Goal: Task Accomplishment & Management: Use online tool/utility

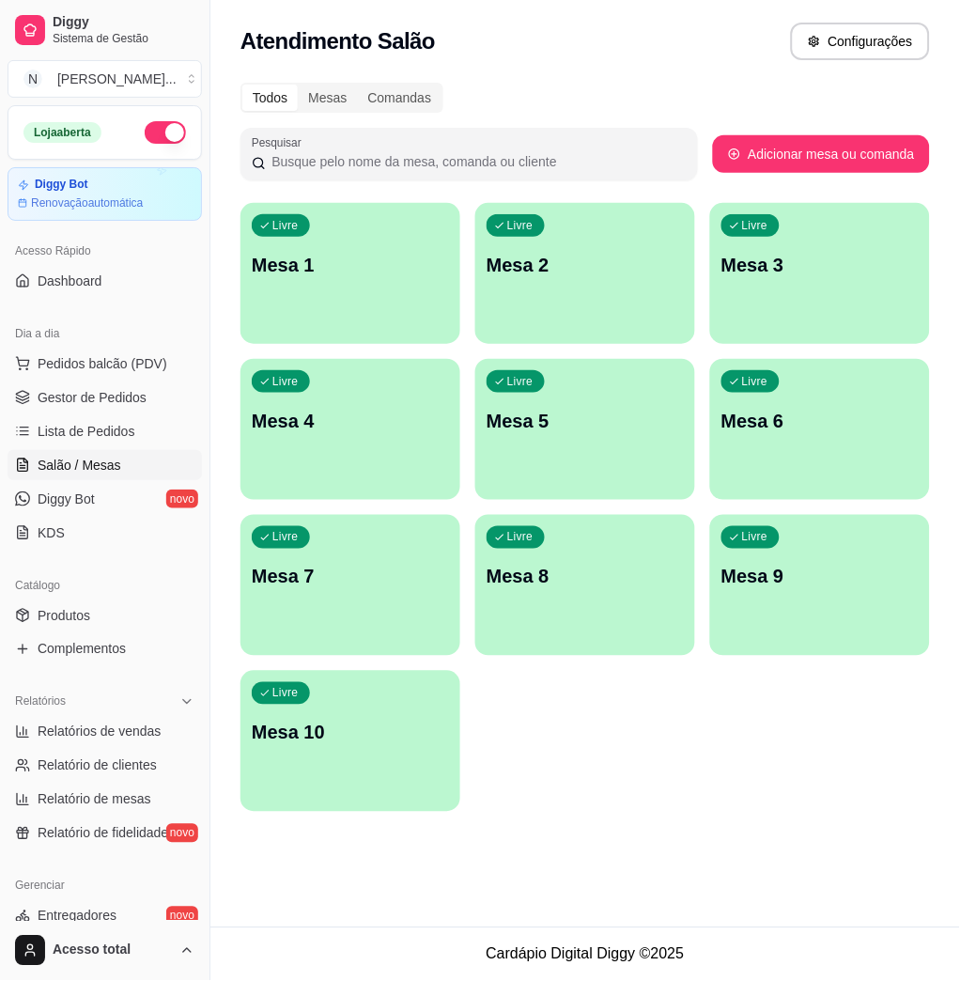
click at [359, 337] on div "button" at bounding box center [350, 332] width 220 height 23
click at [145, 369] on span "Pedidos balcão (PDV)" at bounding box center [103, 363] width 130 height 19
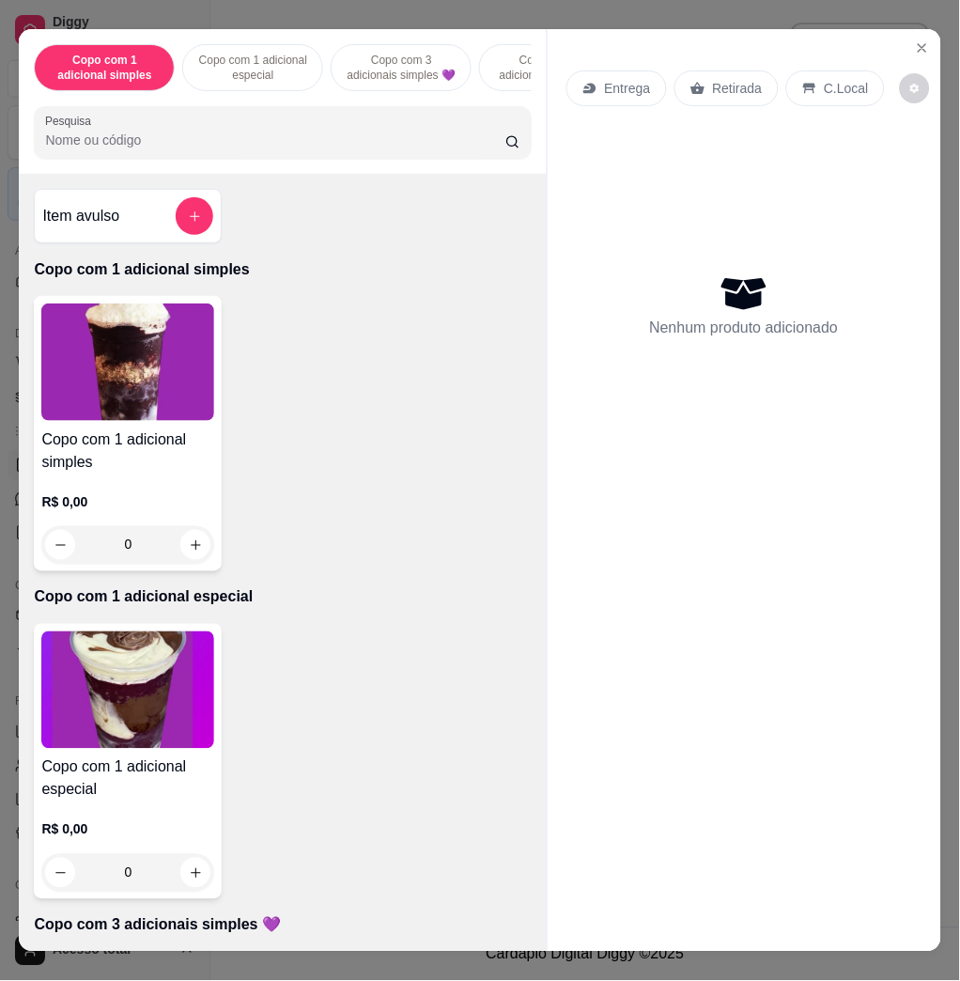
click at [304, 142] on input "Pesquisa" at bounding box center [275, 140] width 460 height 19
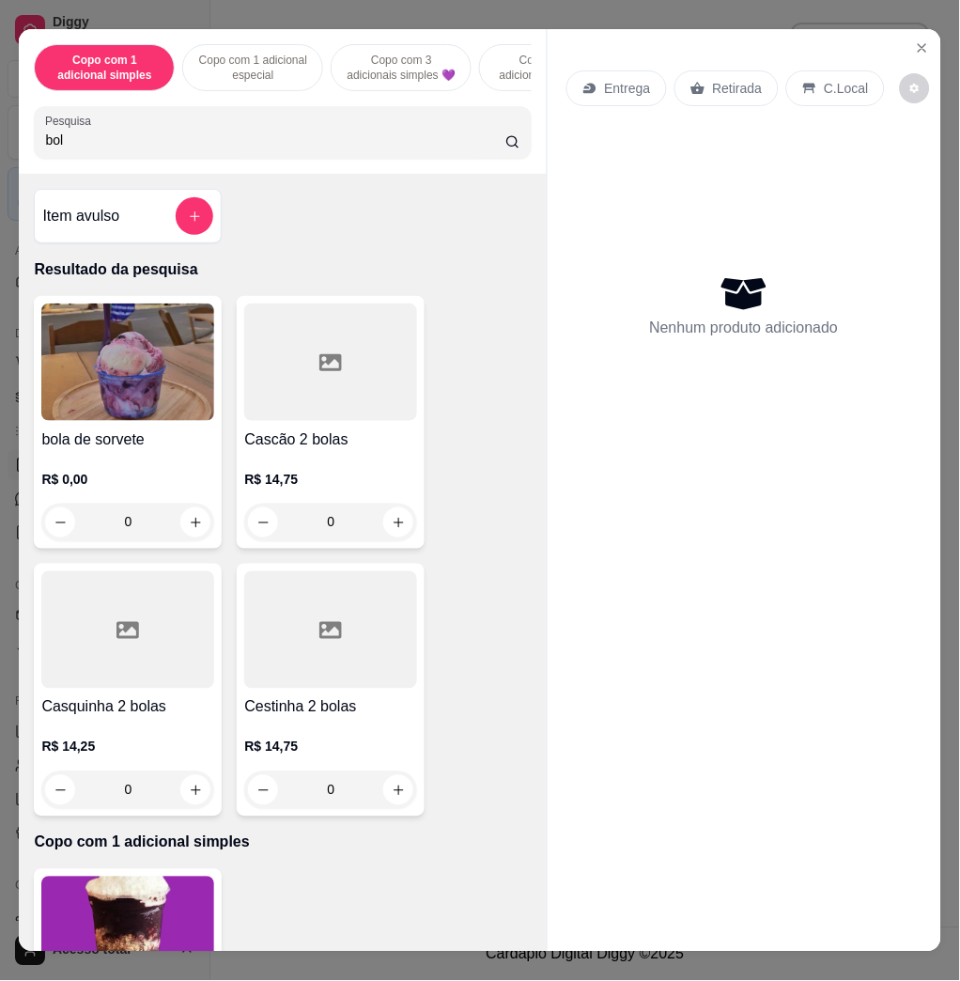
type input "bol"
click at [101, 400] on img at bounding box center [127, 361] width 173 height 117
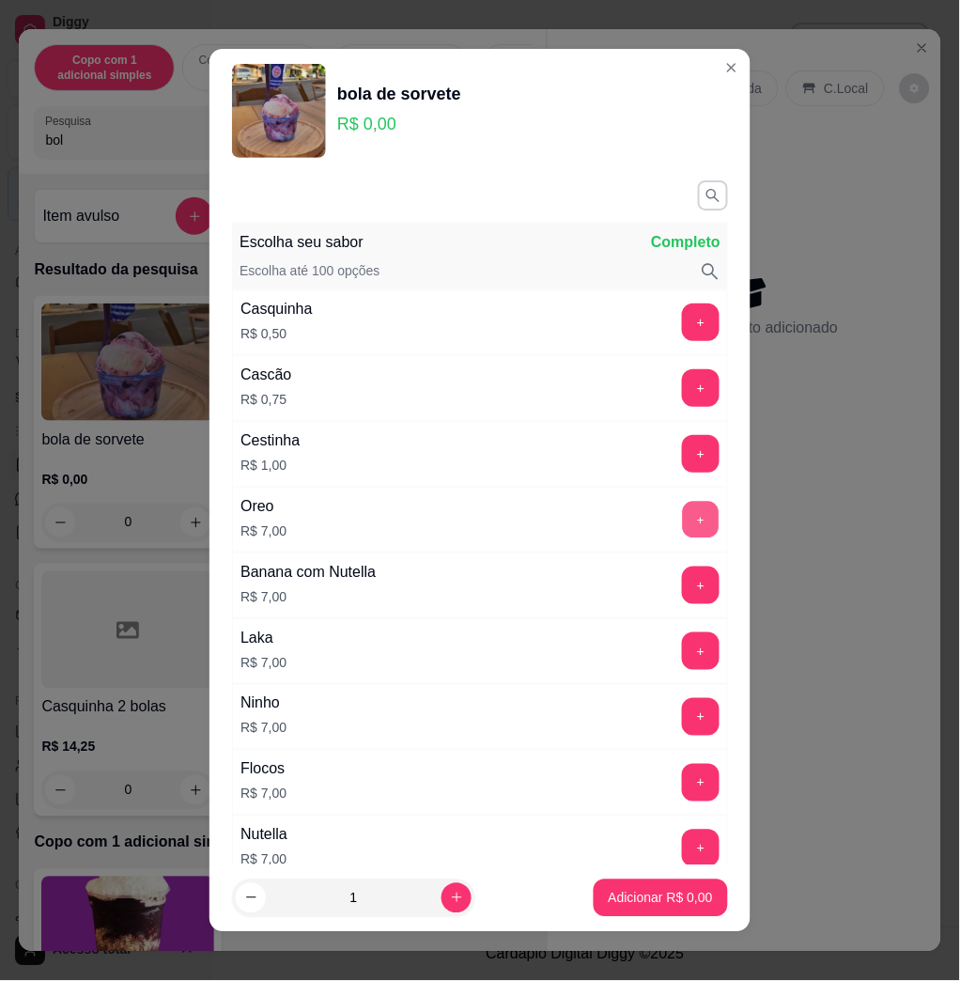
click at [683, 533] on button "+" at bounding box center [701, 520] width 37 height 37
click at [672, 907] on button "Adicionar R$ 7,00" at bounding box center [661, 898] width 134 height 38
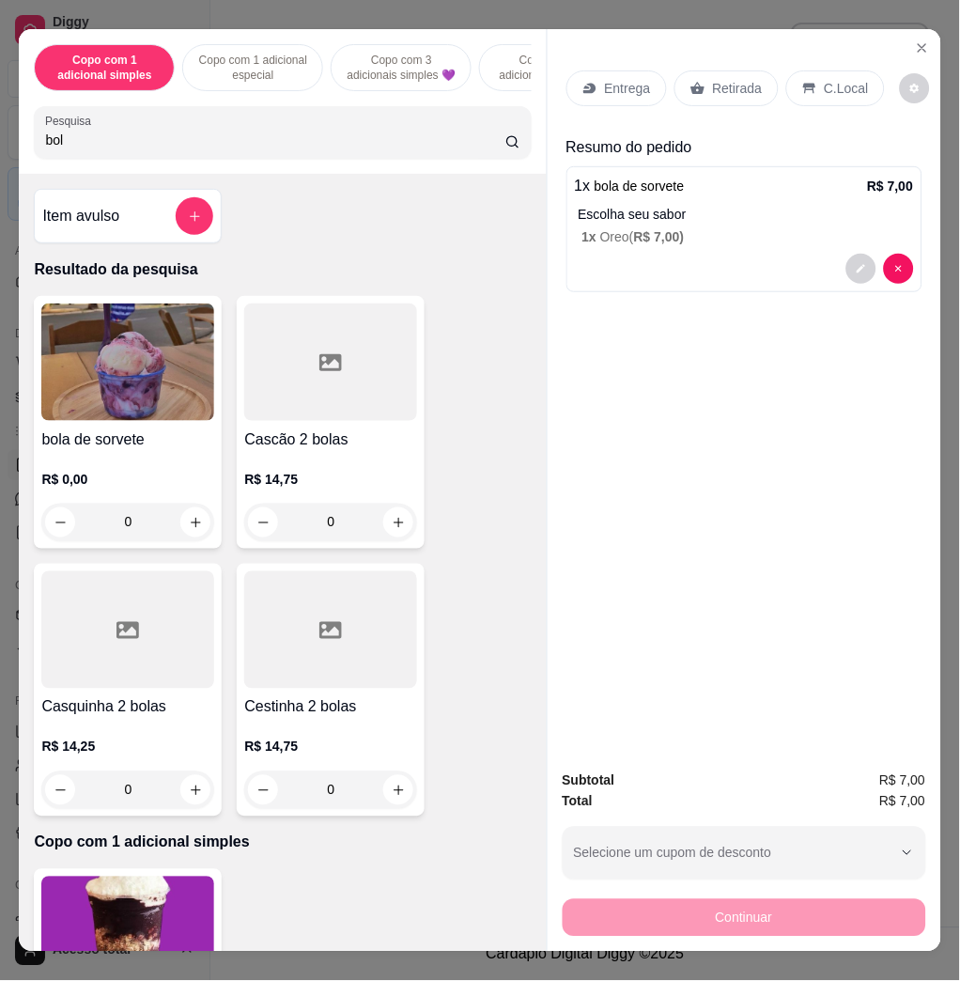
click at [859, 81] on div "C.Local" at bounding box center [835, 88] width 99 height 36
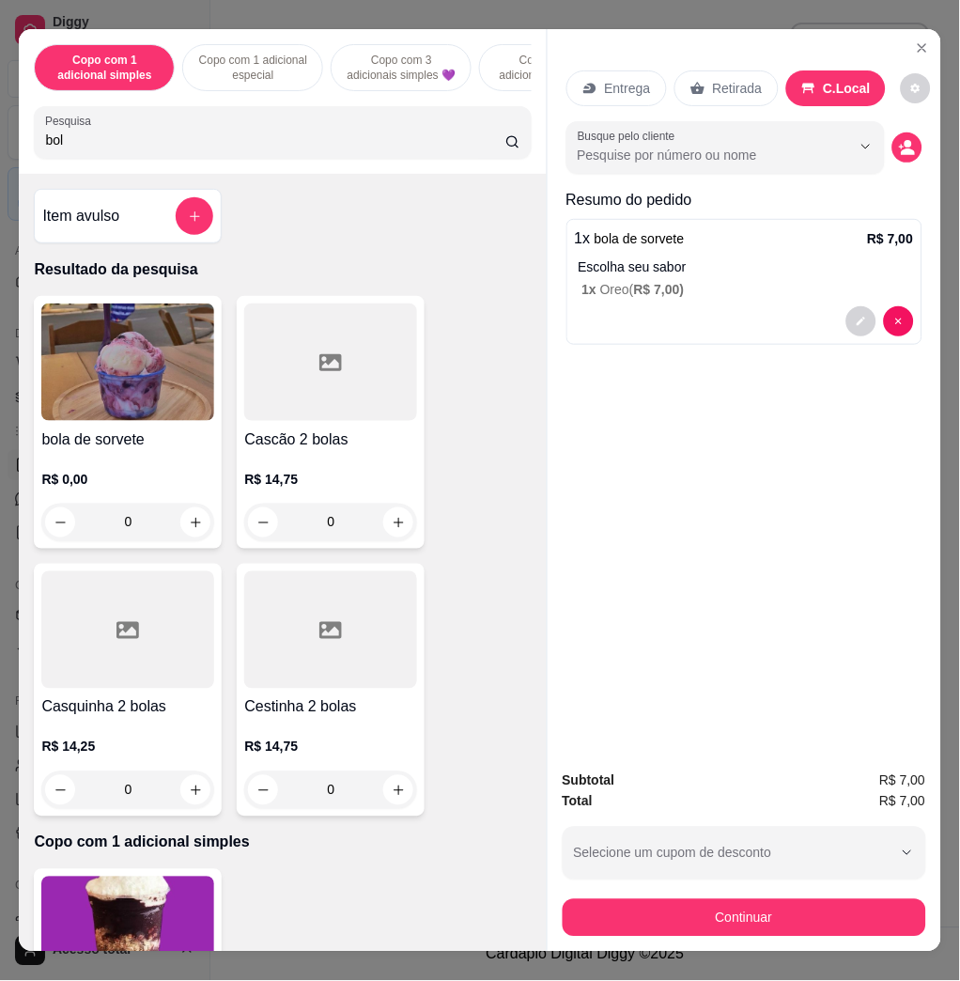
click at [824, 923] on button "Continuar" at bounding box center [744, 918] width 363 height 38
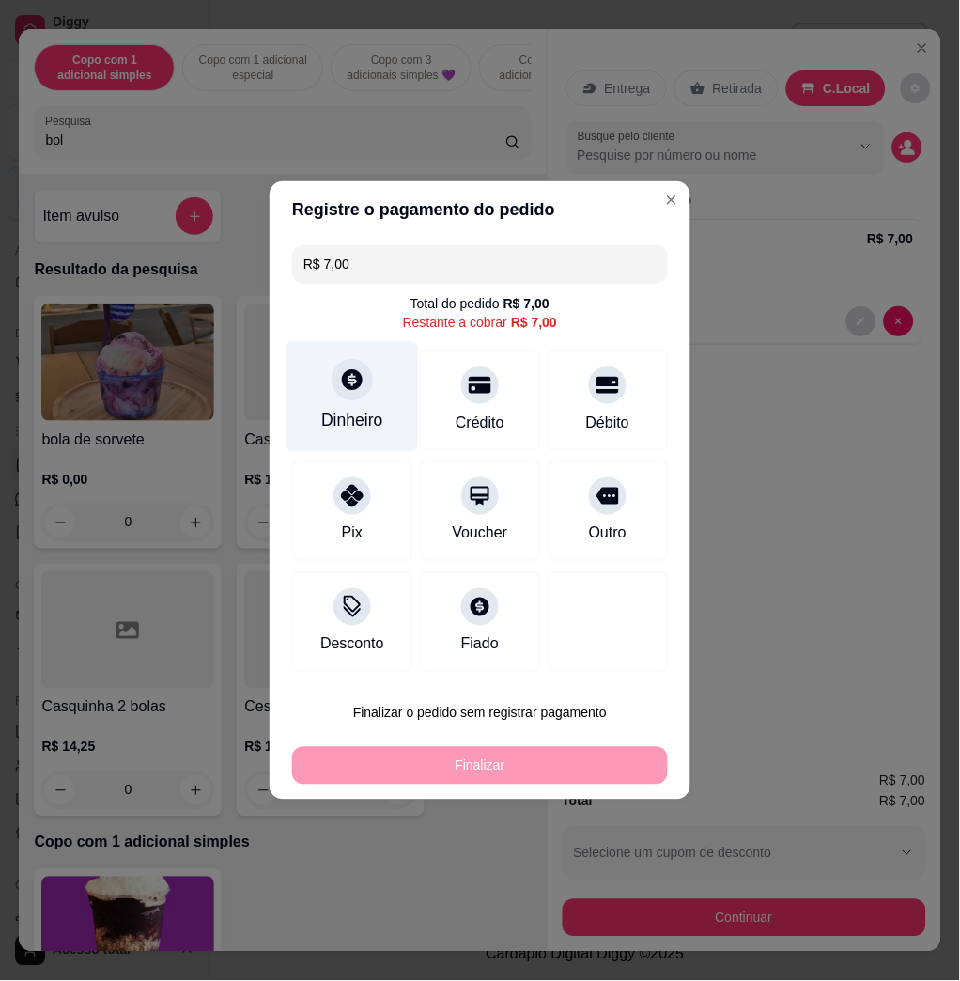
click at [342, 404] on div "Dinheiro" at bounding box center [352, 397] width 132 height 110
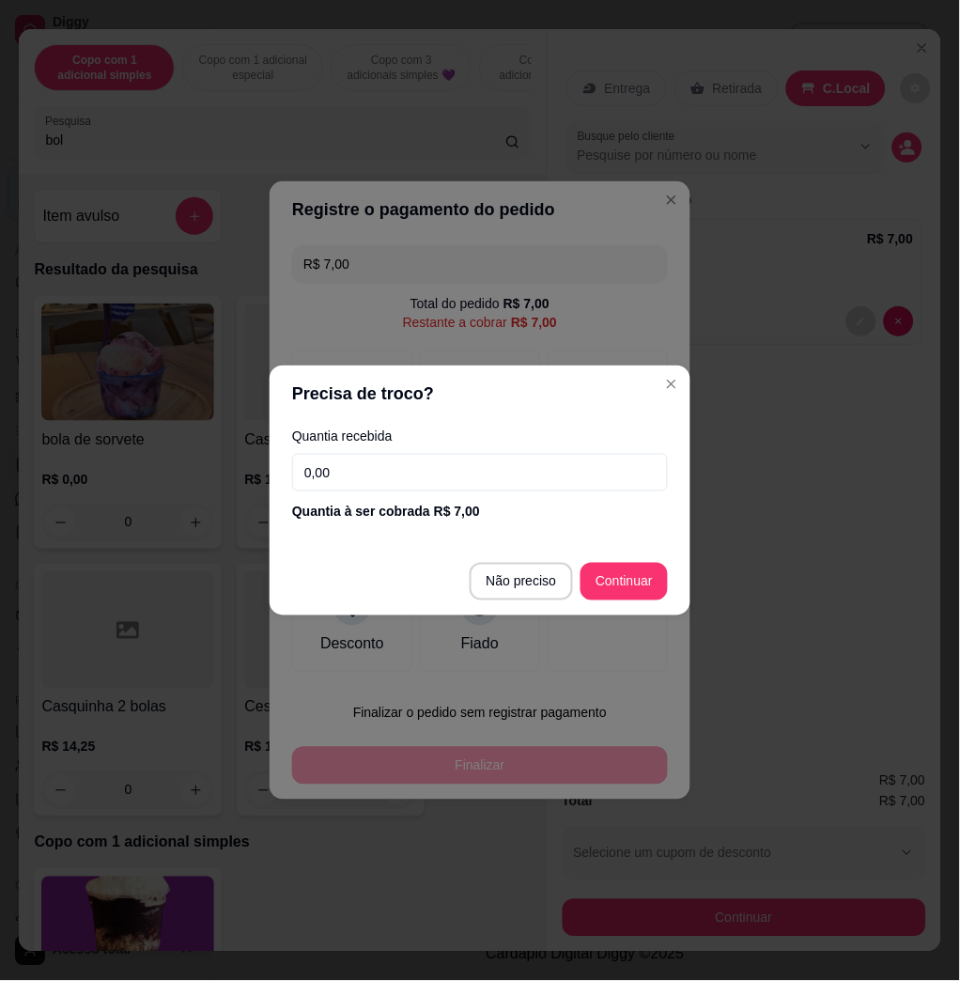
click at [441, 473] on input "0,00" at bounding box center [480, 473] width 376 height 38
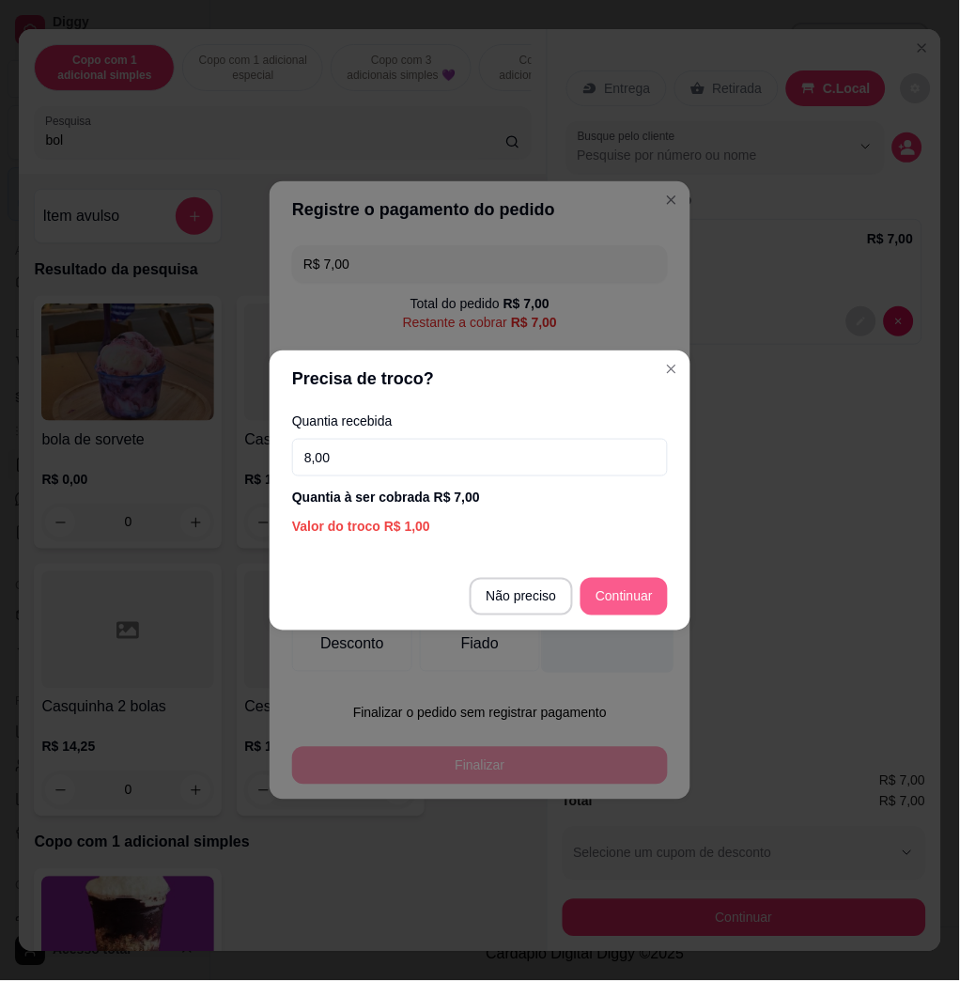
type input "8,00"
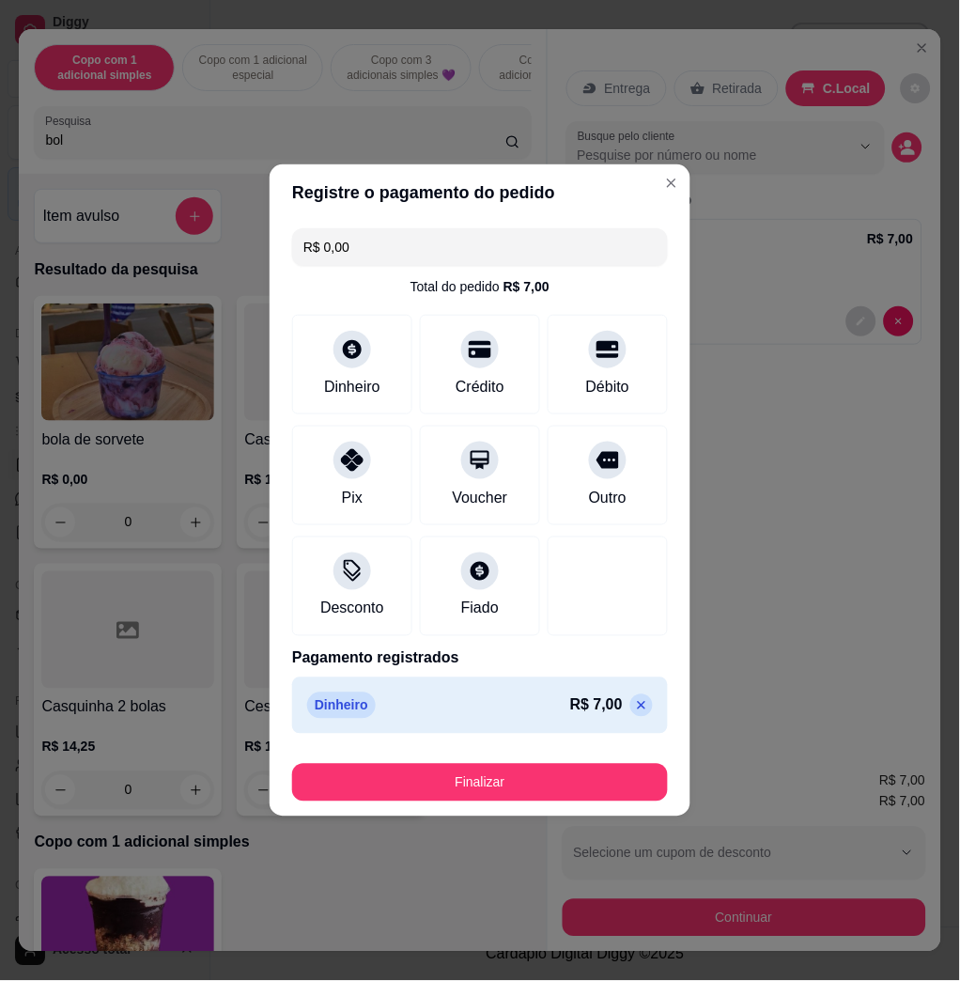
click at [559, 765] on button "Finalizar" at bounding box center [480, 783] width 376 height 38
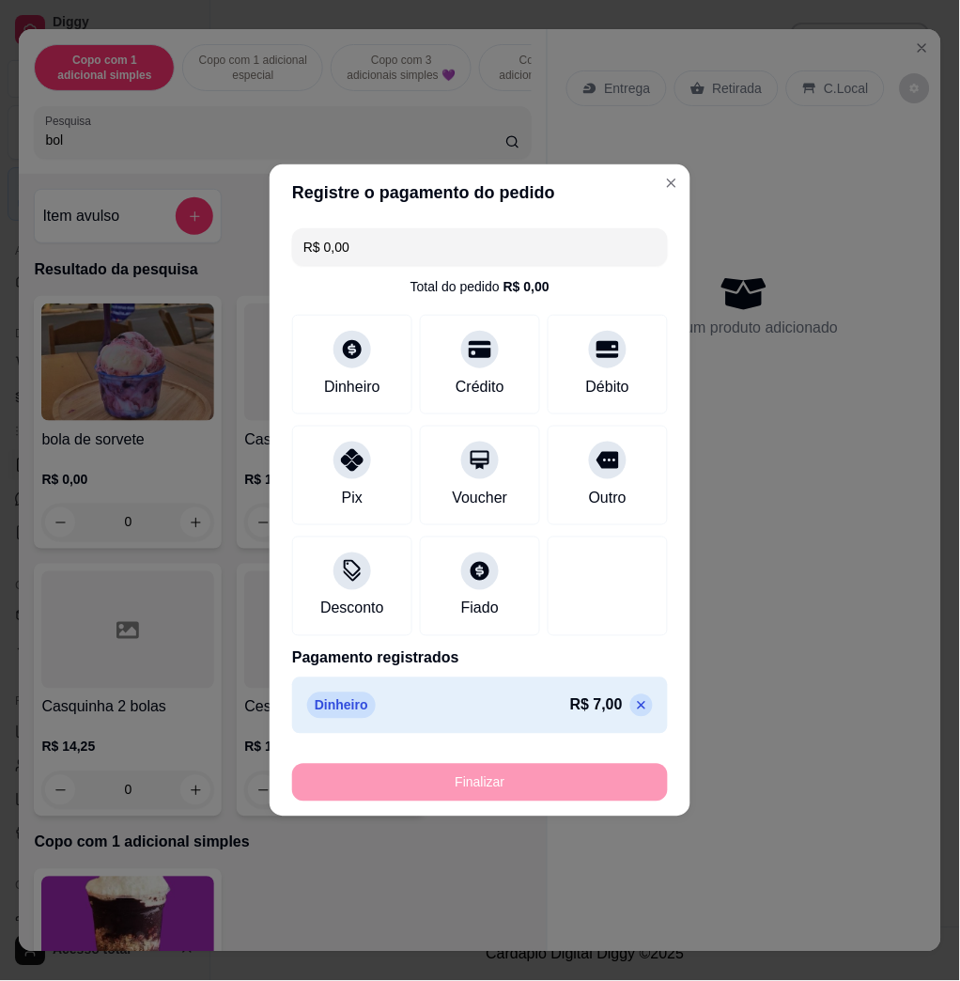
type input "-R$ 7,00"
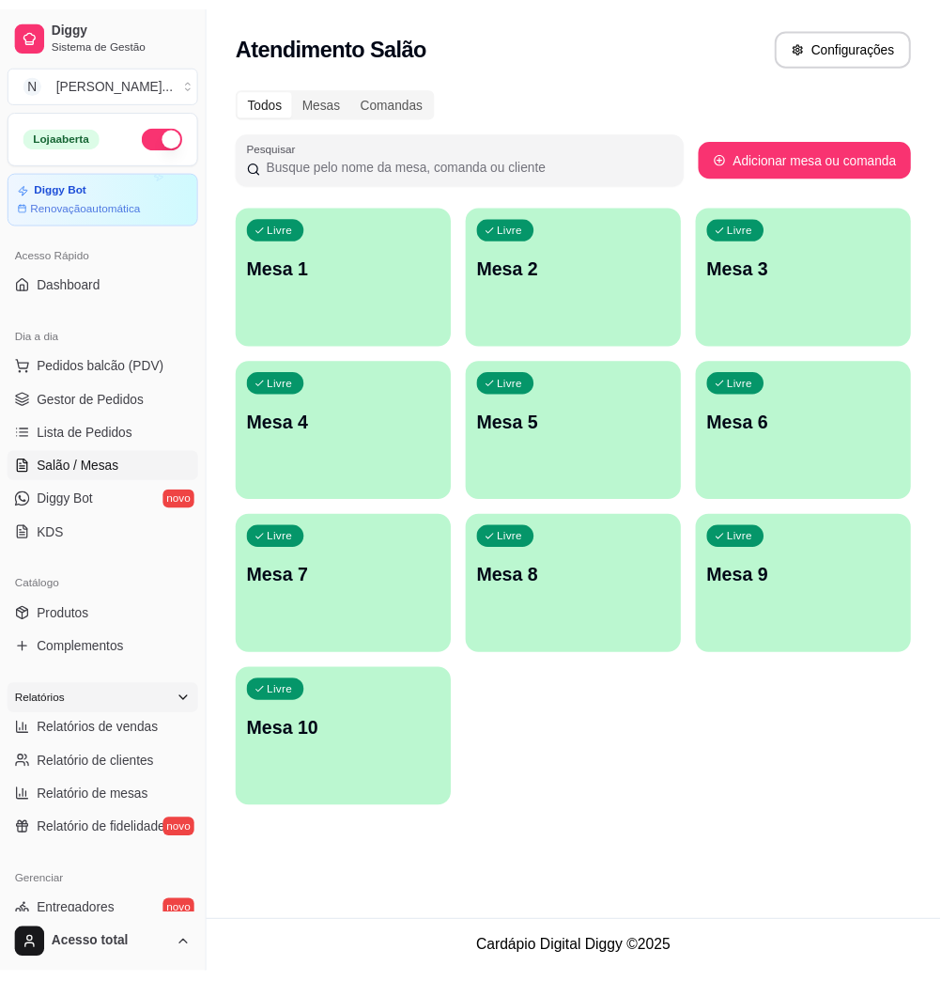
scroll to position [250, 0]
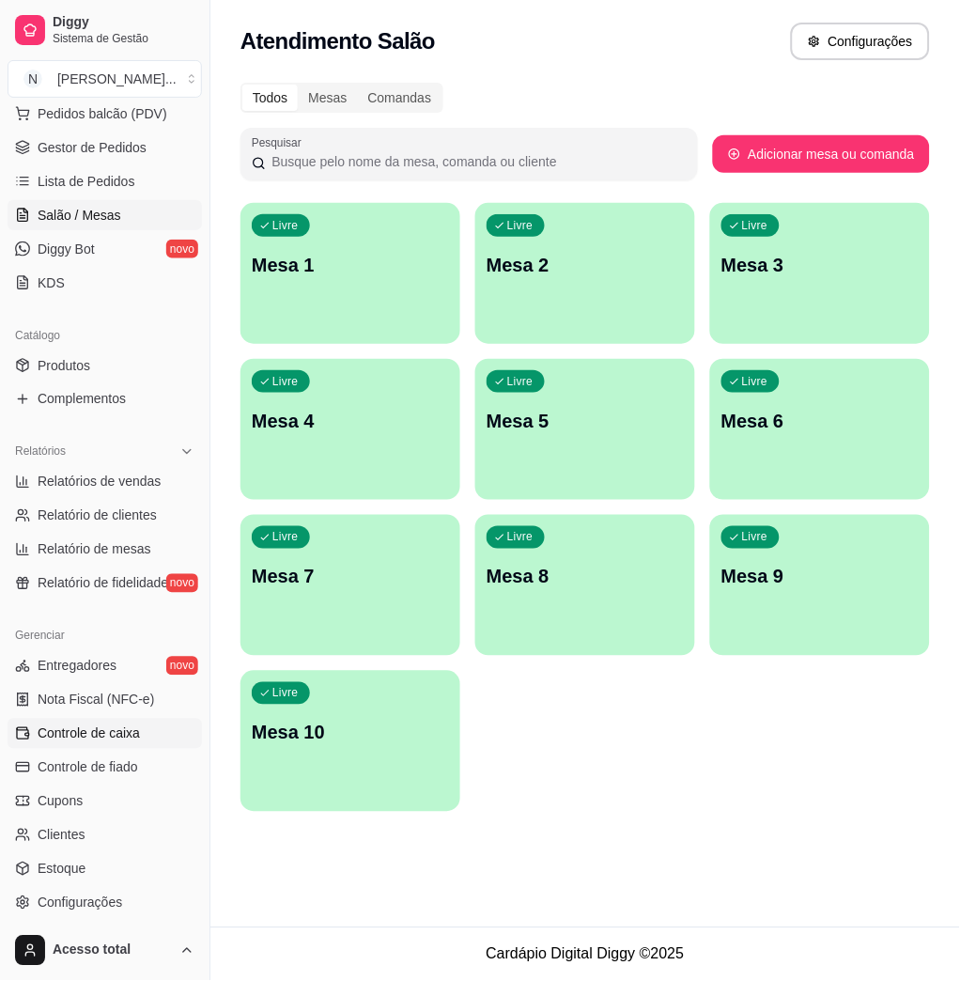
click at [107, 734] on span "Controle de caixa" at bounding box center [89, 733] width 102 height 19
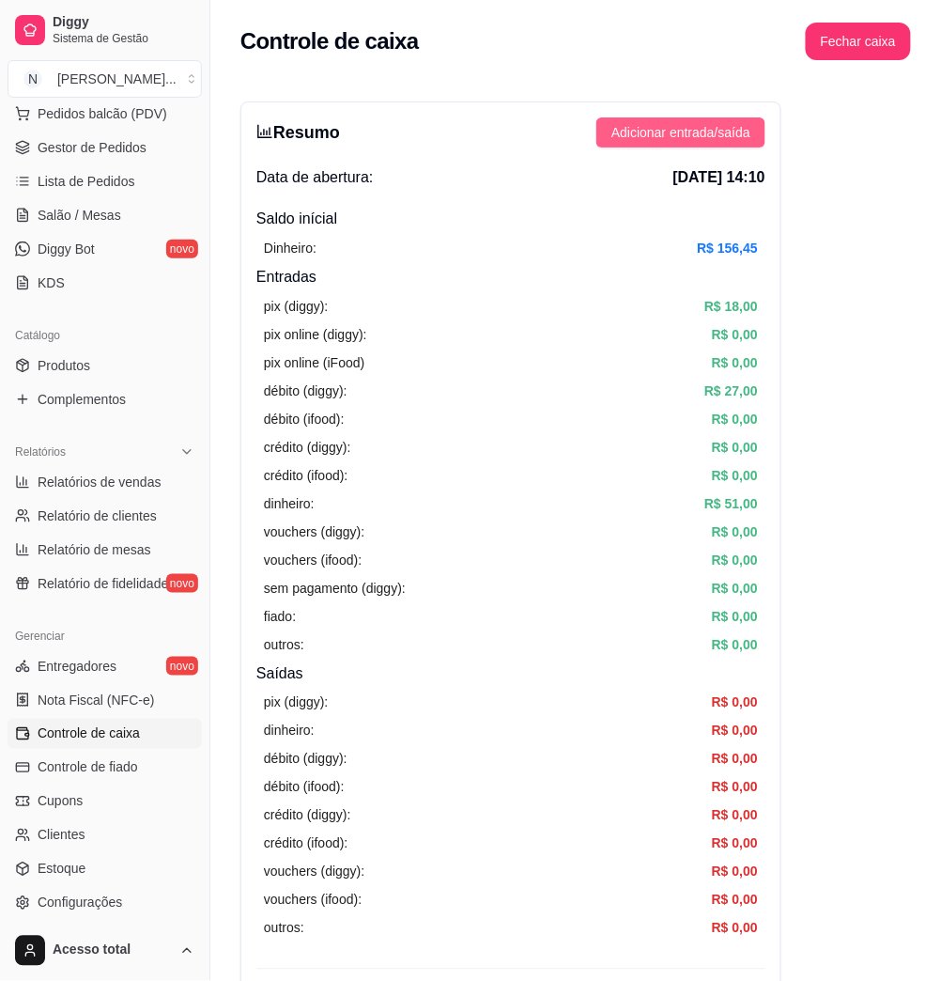
drag, startPoint x: 640, startPoint y: 154, endPoint x: 639, endPoint y: 136, distance: 17.9
click at [639, 150] on div "Resumo Adicionar entrada/saída Data de abertura: [DATE] 14:10 Saldo inícial Din…" at bounding box center [510, 597] width 541 height 993
click at [639, 136] on span "Adicionar entrada/saída" at bounding box center [680, 132] width 139 height 21
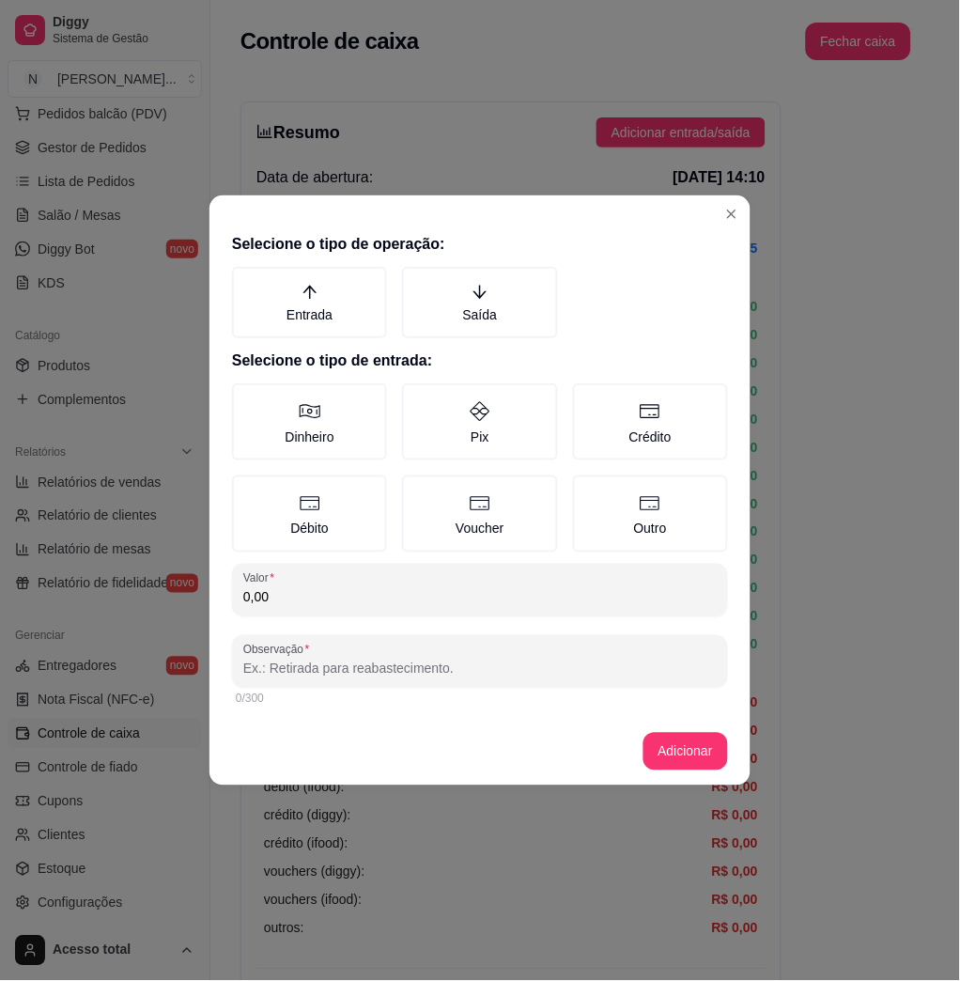
drag, startPoint x: 438, startPoint y: 304, endPoint x: 369, endPoint y: 380, distance: 102.4
click at [437, 304] on label "Saída" at bounding box center [479, 302] width 155 height 71
click at [416, 281] on button "Saída" at bounding box center [408, 273] width 15 height 15
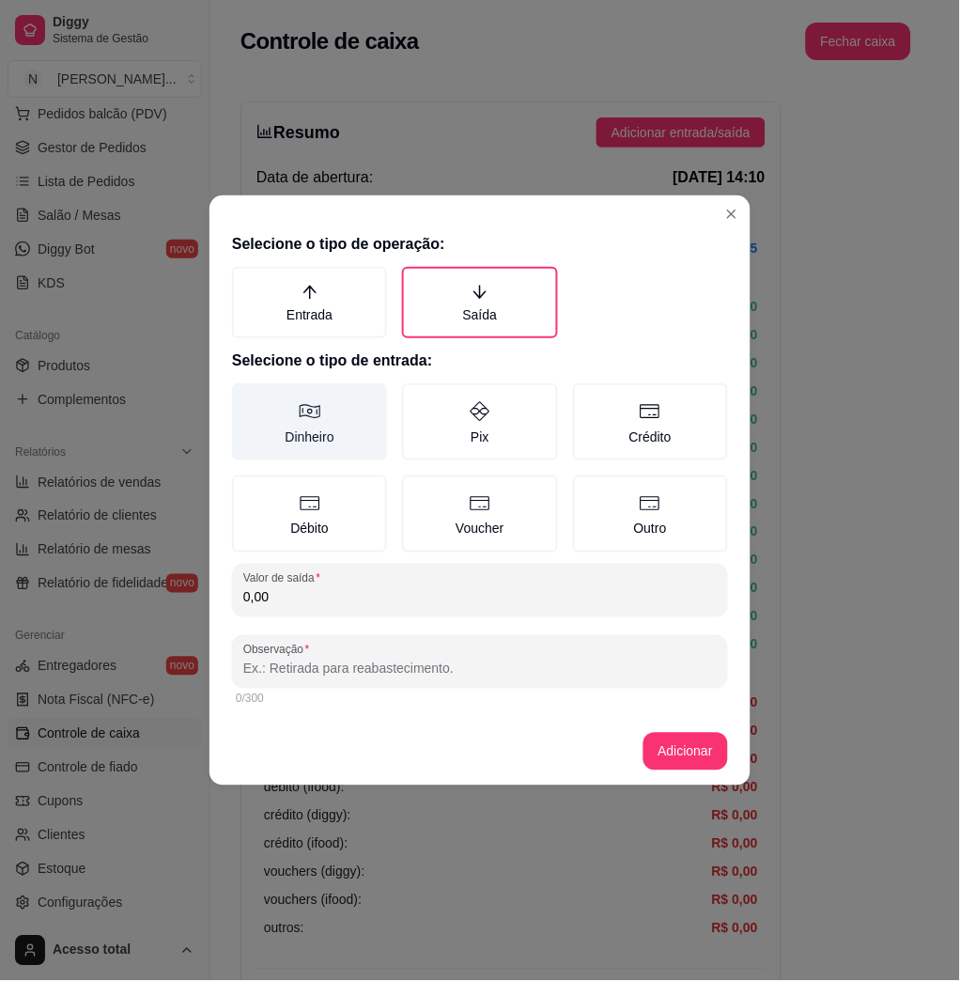
click at [313, 425] on label "Dinheiro" at bounding box center [309, 421] width 155 height 77
click at [246, 397] on button "Dinheiro" at bounding box center [238, 389] width 15 height 15
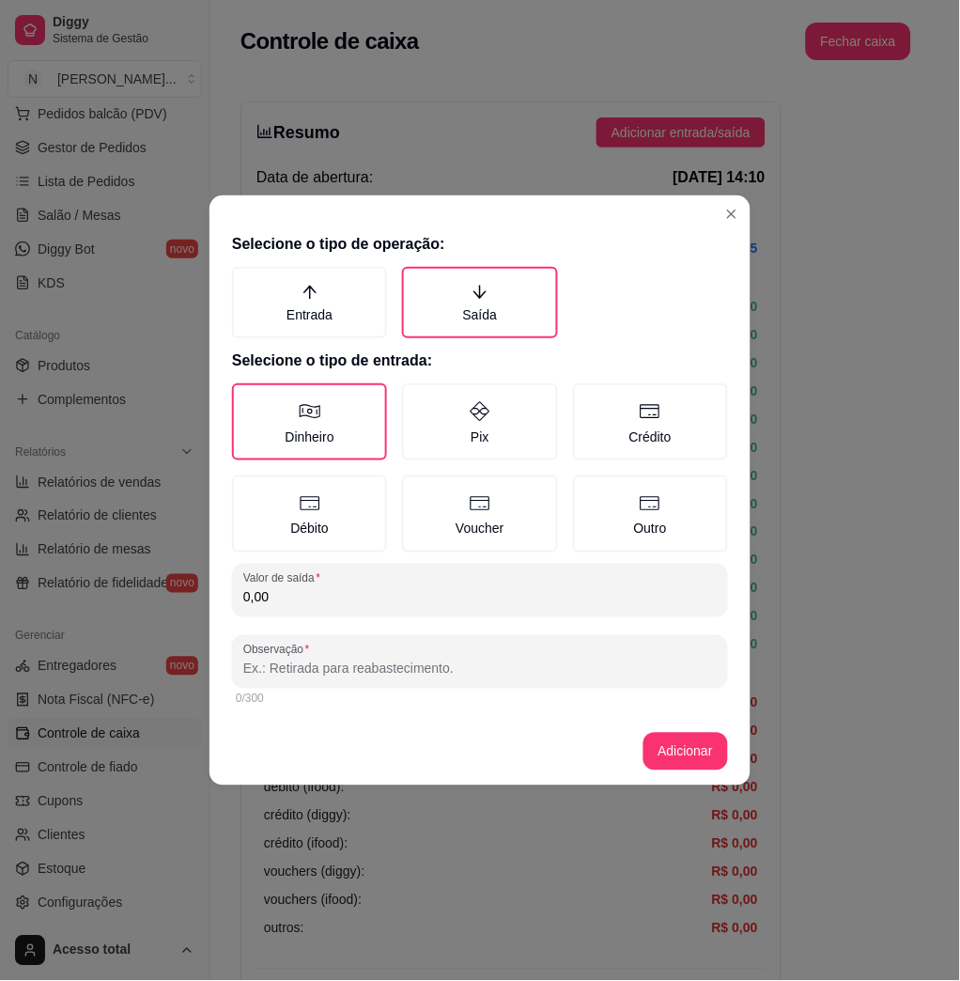
click at [327, 592] on input "0,00" at bounding box center [479, 597] width 473 height 19
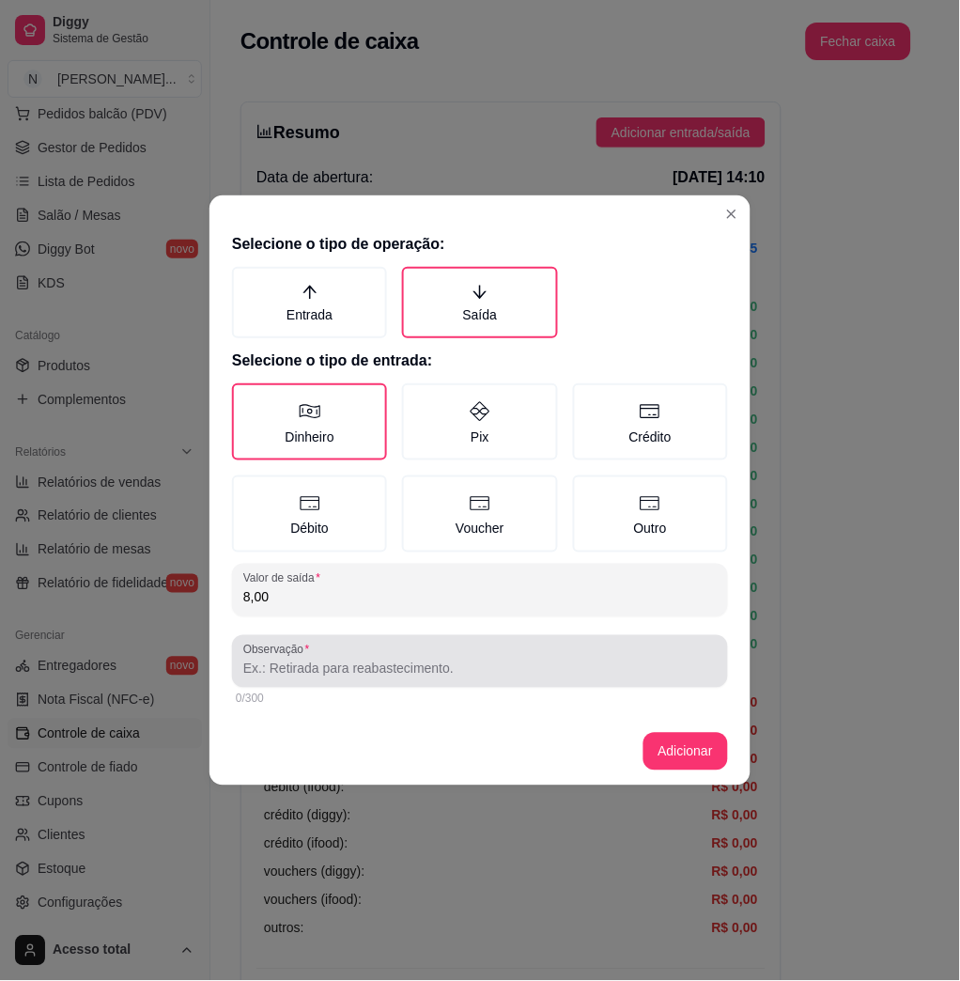
type input "8,00"
click at [349, 659] on input "Observação" at bounding box center [479, 668] width 473 height 19
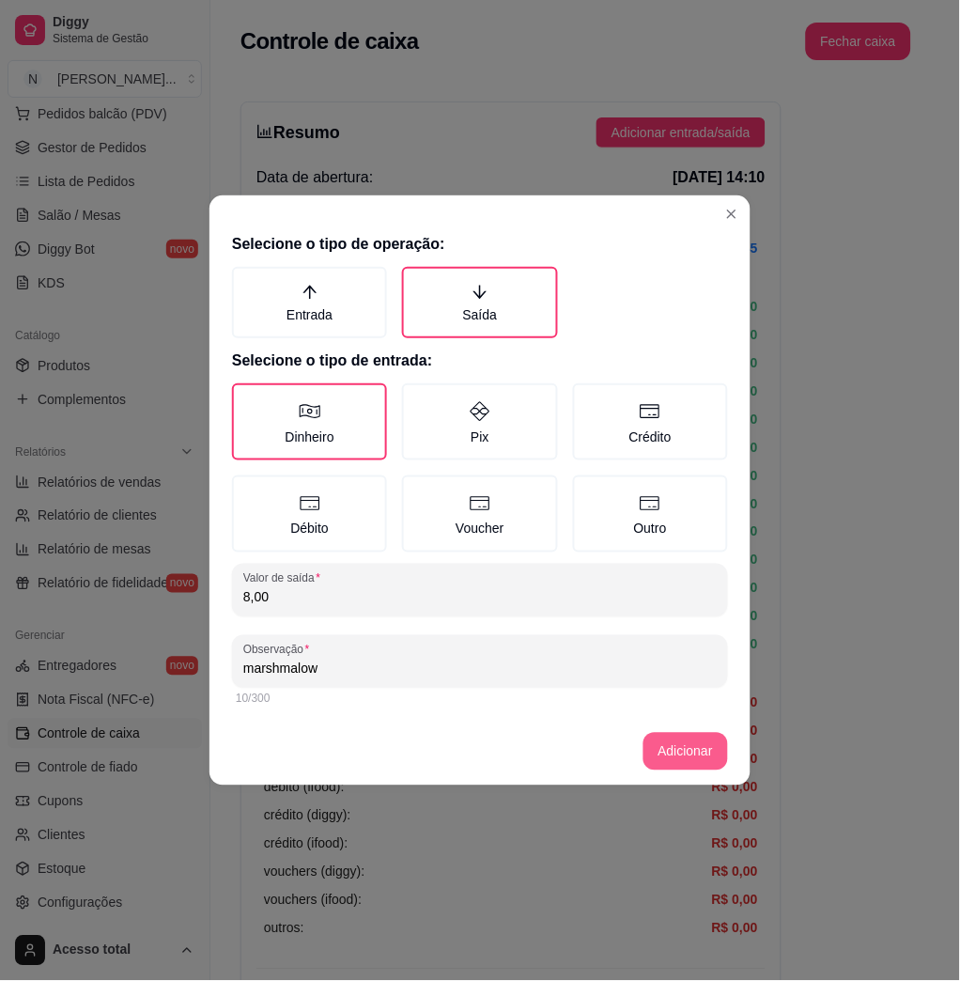
type input "marshmalow"
